Goal: Information Seeking & Learning: Learn about a topic

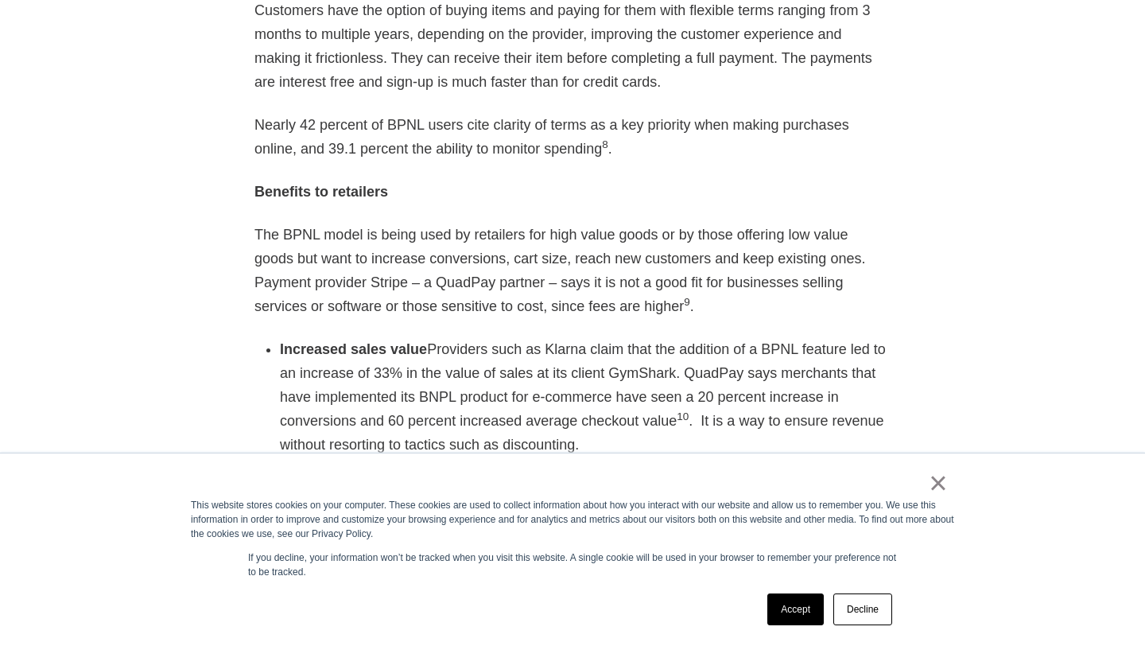
scroll to position [2513, 0]
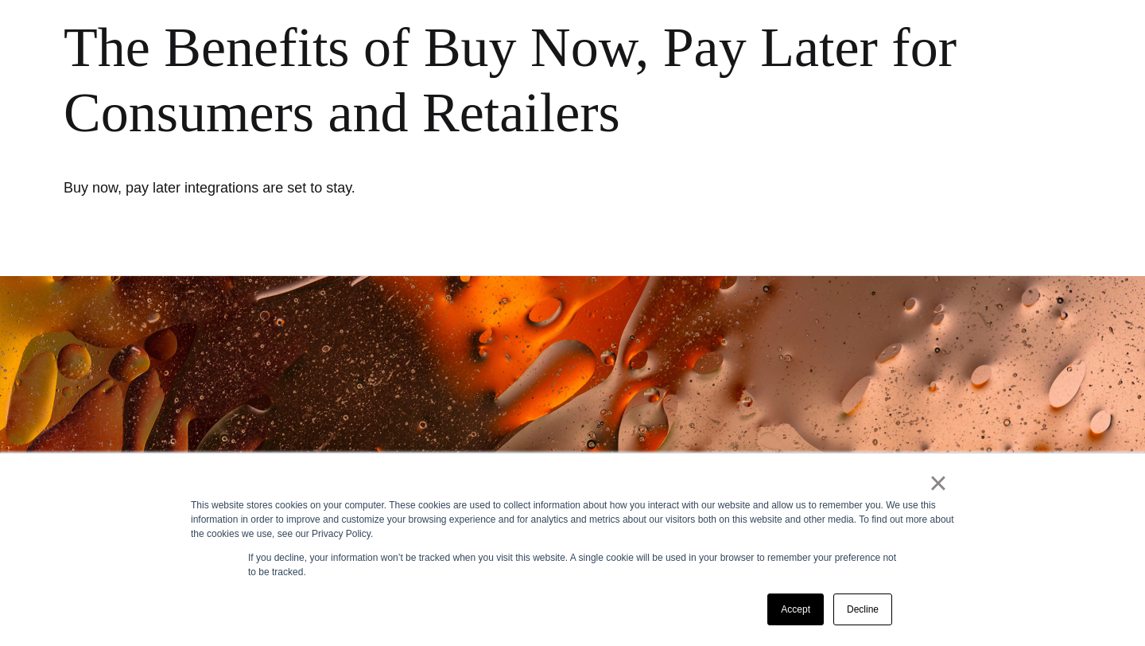
scroll to position [223, 0]
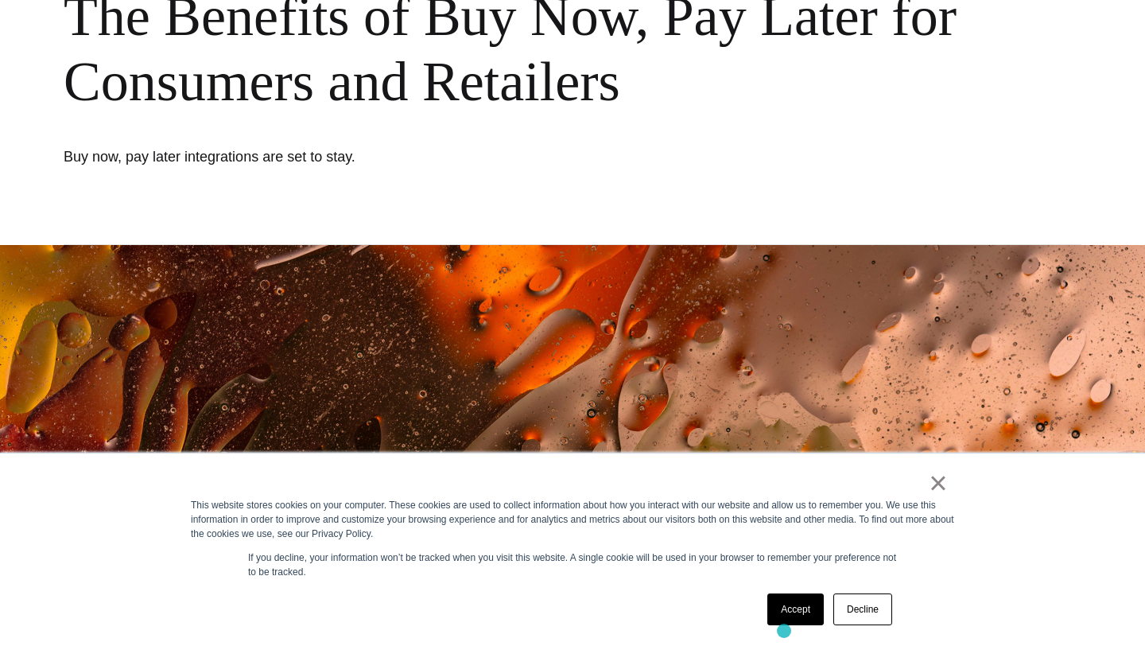
click at [784, 631] on div "× This website stores cookies on your computer. These cookies are used to colle…" at bounding box center [572, 549] width 795 height 192
click at [787, 616] on link "Accept" at bounding box center [796, 609] width 56 height 32
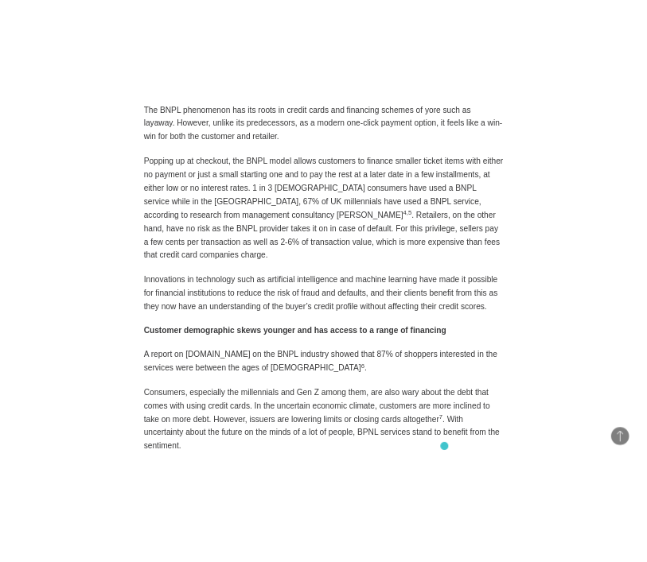
scroll to position [1623, 0]
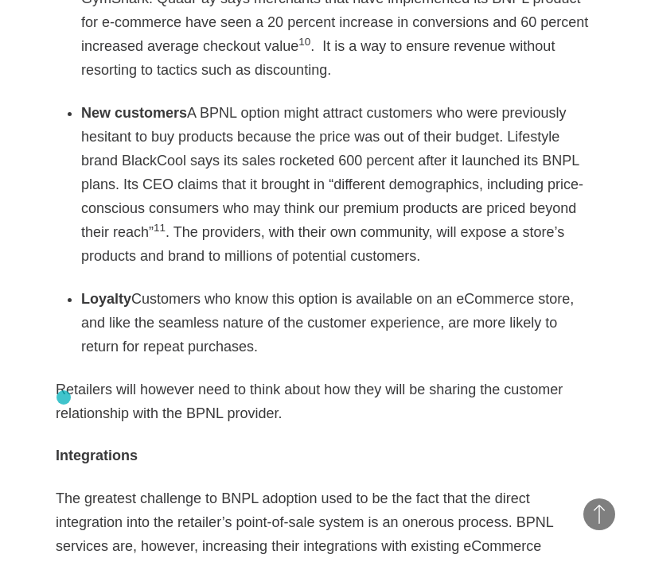
scroll to position [2863, 0]
